Goal: Task Accomplishment & Management: Manage account settings

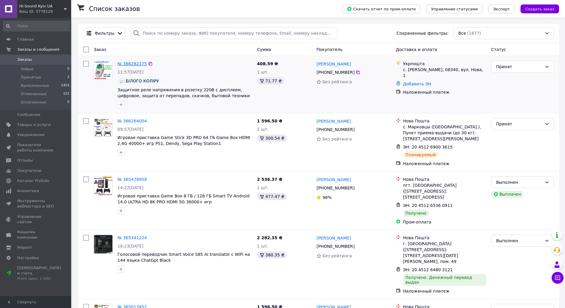
click at [129, 62] on link "№ 366282175" at bounding box center [131, 63] width 29 height 5
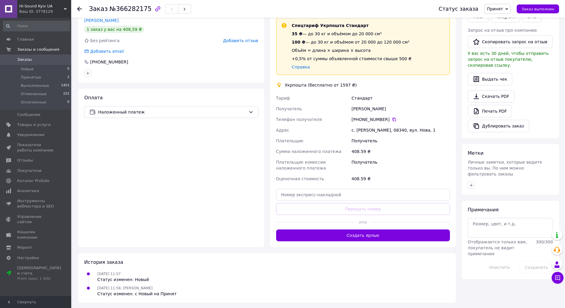
scroll to position [147, 0]
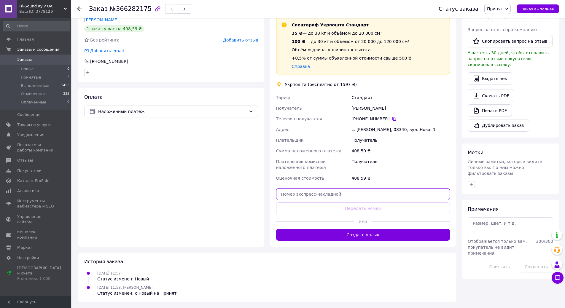
click at [347, 193] on input "text" at bounding box center [363, 194] width 174 height 12
paste input "0505384054514"
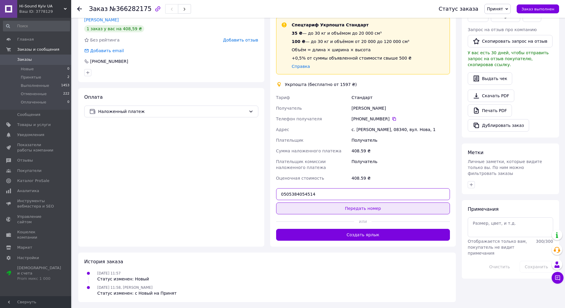
type input "0505384054514"
click at [374, 208] on button "Передать номер" at bounding box center [363, 208] width 174 height 12
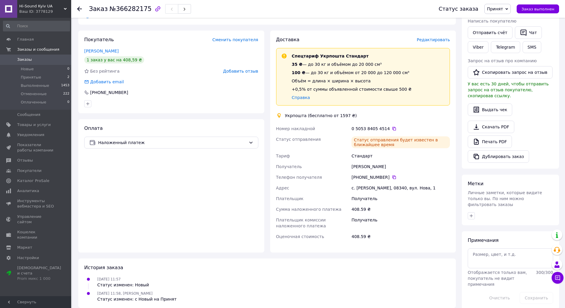
scroll to position [122, 0]
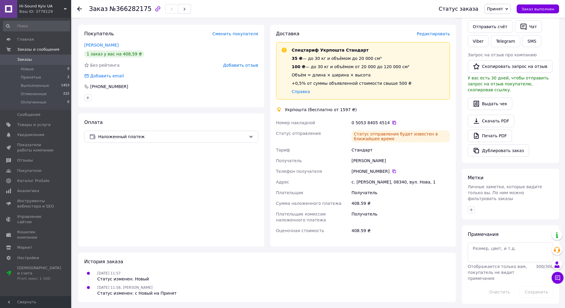
click at [392, 122] on icon at bounding box center [394, 122] width 5 height 5
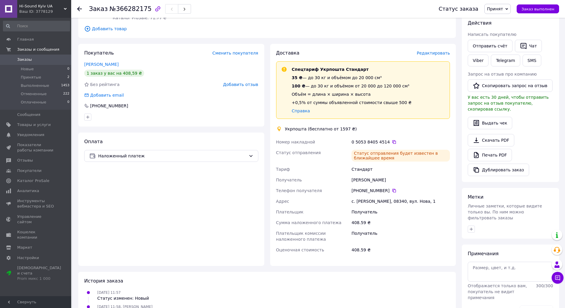
scroll to position [92, 0]
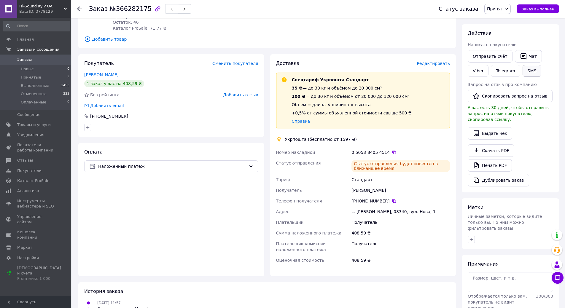
click at [529, 68] on button "SMS" at bounding box center [531, 71] width 19 height 12
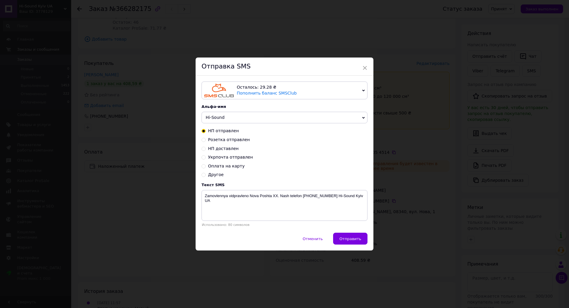
click at [227, 157] on span "Укрпочта отправлен" at bounding box center [230, 157] width 45 height 5
click at [206, 157] on input "Укрпочта отправлен" at bounding box center [204, 157] width 4 height 4
radio input "true"
radio input "false"
click at [269, 195] on textarea "Zamovlennya vidpravleno Ukrpochta XX. Nash telefon 0931415311 Hi-Sound Kyiv UA" at bounding box center [285, 205] width 166 height 31
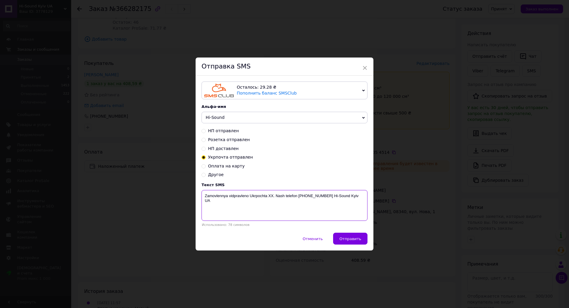
click at [269, 195] on textarea "Zamovlennya vidpravleno Ukrpochta XX. Nash telefon 0931415311 Hi-Sound Kyiv UA" at bounding box center [285, 205] width 166 height 31
paste textarea "0505384054514"
type textarea "Zamovlennya vidpravleno Ukrpochta 0505384054514. Nash telefon 0931415311 Hi-Sou…"
click at [357, 240] on span "Отправить" at bounding box center [350, 239] width 22 height 4
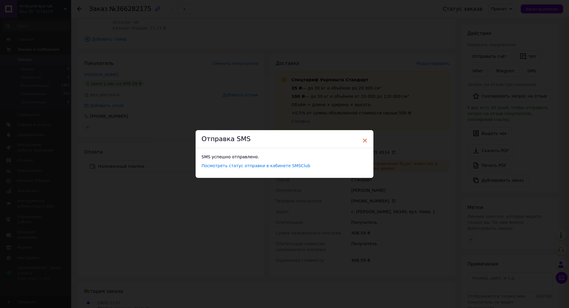
click at [366, 142] on span "×" at bounding box center [364, 140] width 5 height 10
click at [361, 140] on span "×" at bounding box center [362, 140] width 5 height 10
click at [361, 138] on span "×" at bounding box center [362, 140] width 5 height 10
click at [362, 140] on span "×" at bounding box center [362, 140] width 5 height 10
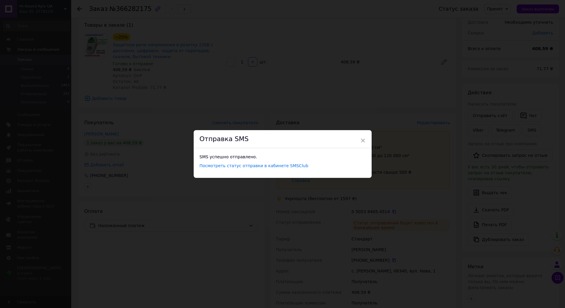
click at [266, 165] on link "Посмотреть статус отправки в кабинете SMSClub" at bounding box center [254, 165] width 109 height 5
click at [181, 81] on div "× Отправка SMS SMS успешно отправлено. Посмотреть статус отправки в кабинете SM…" at bounding box center [282, 154] width 565 height 308
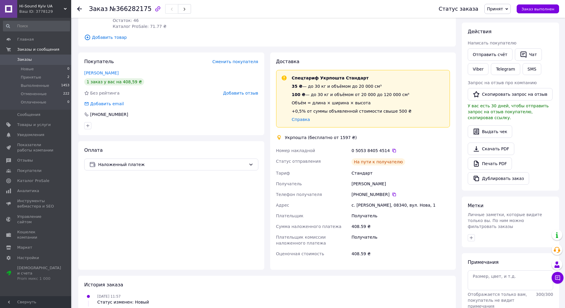
scroll to position [145, 0]
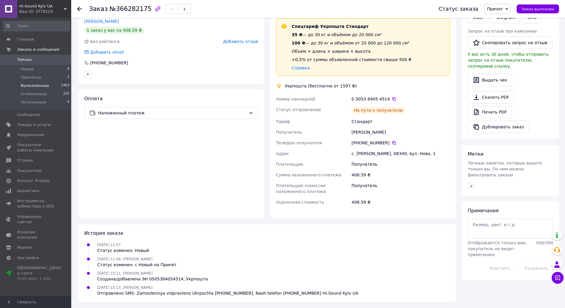
click at [31, 84] on span "Выполненные" at bounding box center [35, 85] width 28 height 5
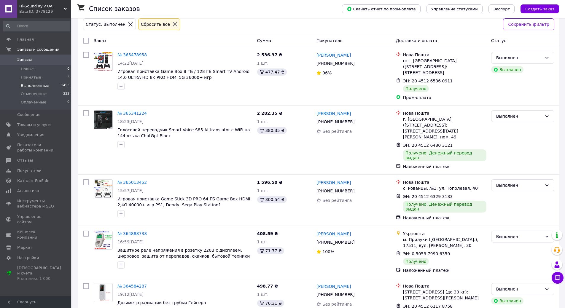
scroll to position [89, 0]
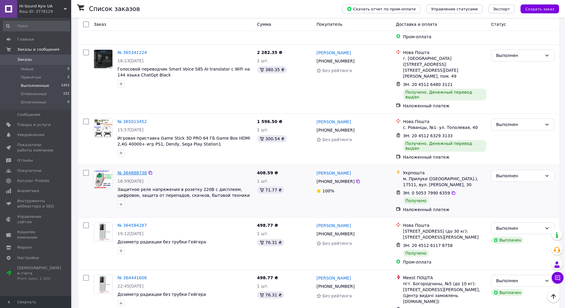
click at [124, 170] on link "№ 364888738" at bounding box center [131, 172] width 29 height 5
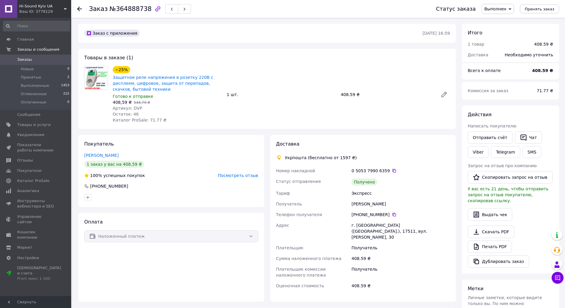
click at [79, 9] on use at bounding box center [79, 9] width 5 height 5
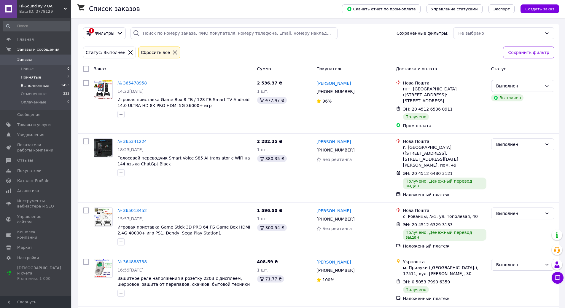
click at [30, 76] on span "Принятые" at bounding box center [31, 77] width 20 height 5
